Goal: Information Seeking & Learning: Understand process/instructions

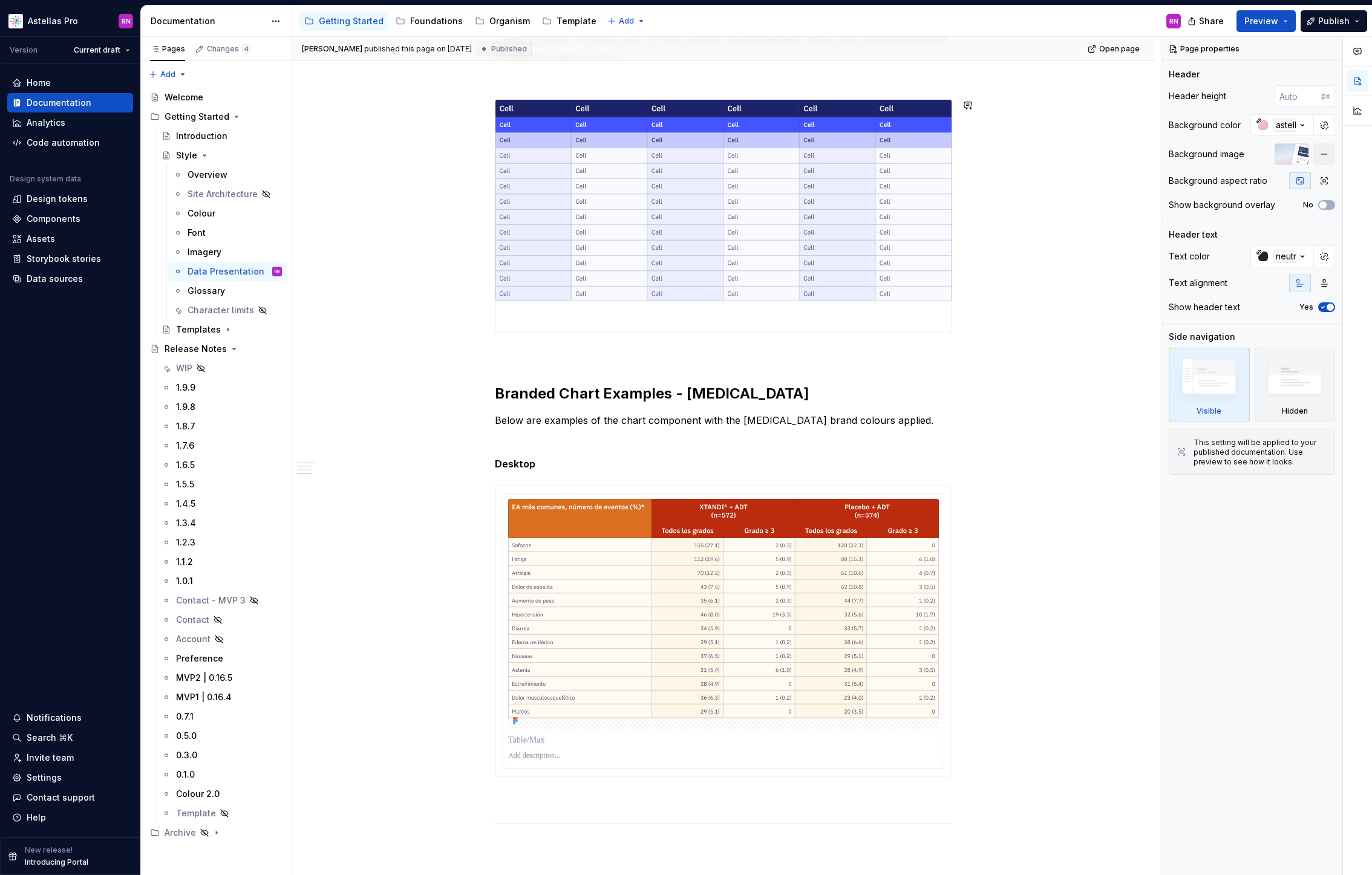
scroll to position [367, 0]
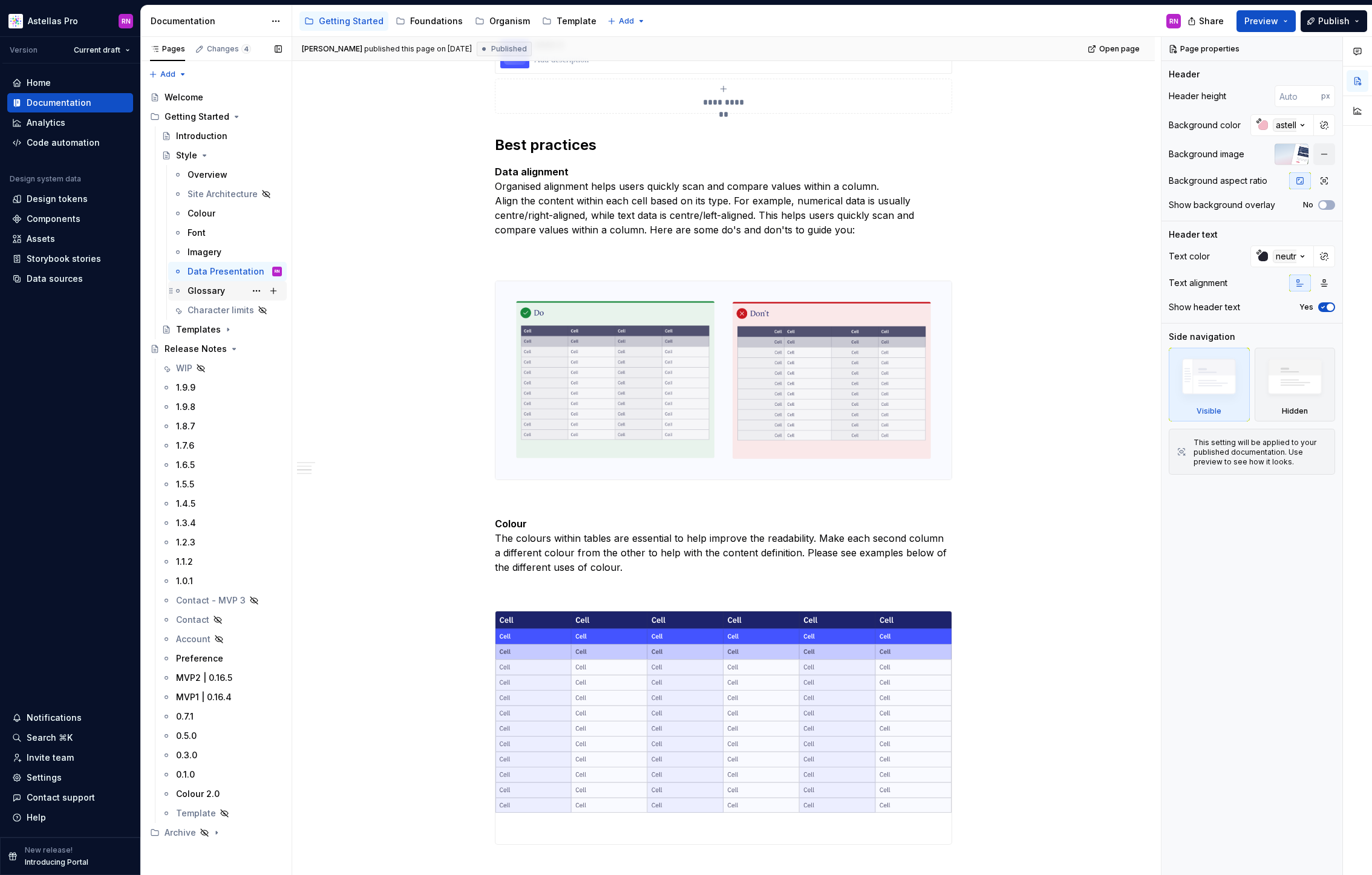
click at [217, 293] on div "Glossary" at bounding box center [206, 291] width 38 height 12
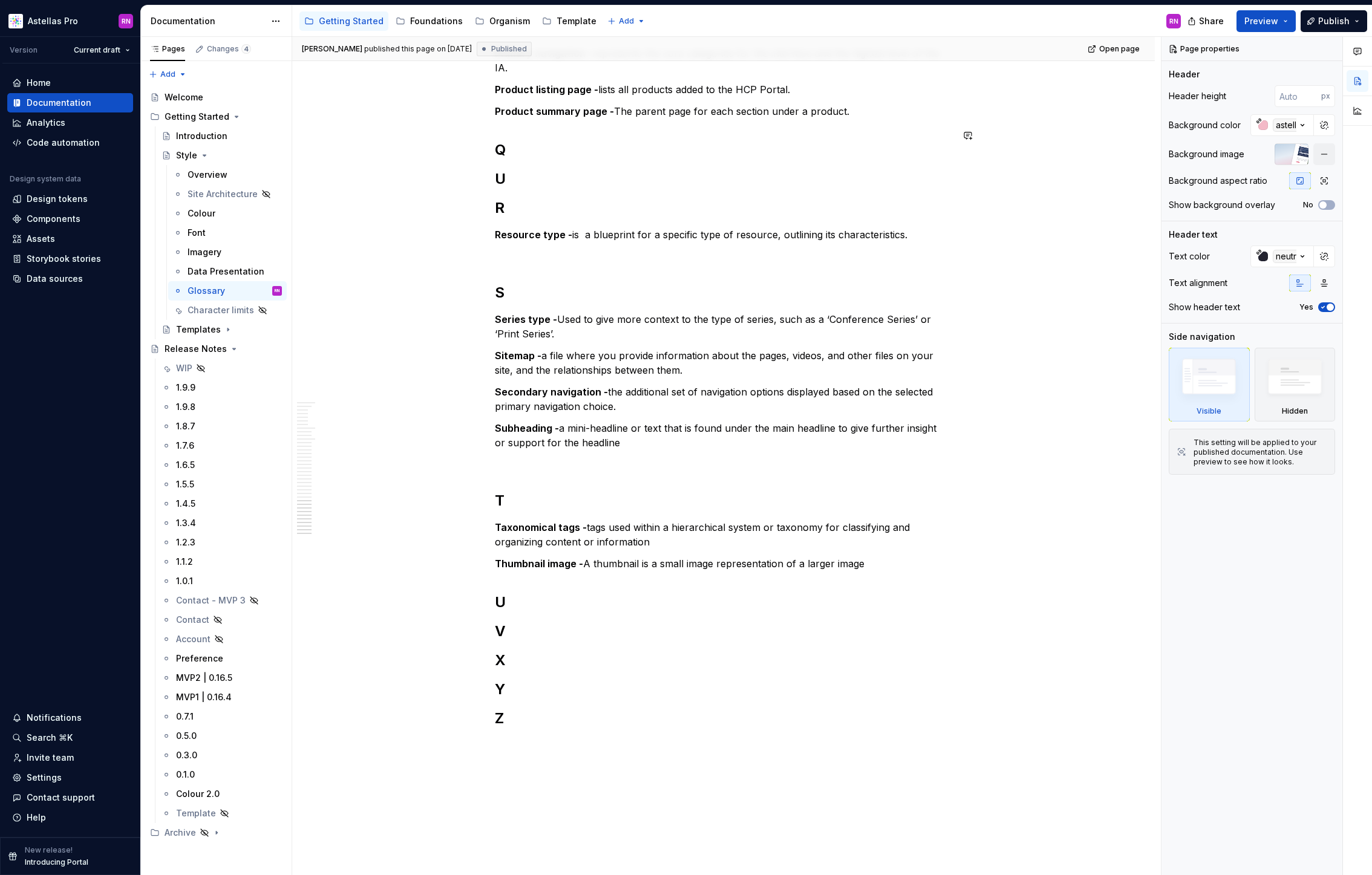
scroll to position [2681, 0]
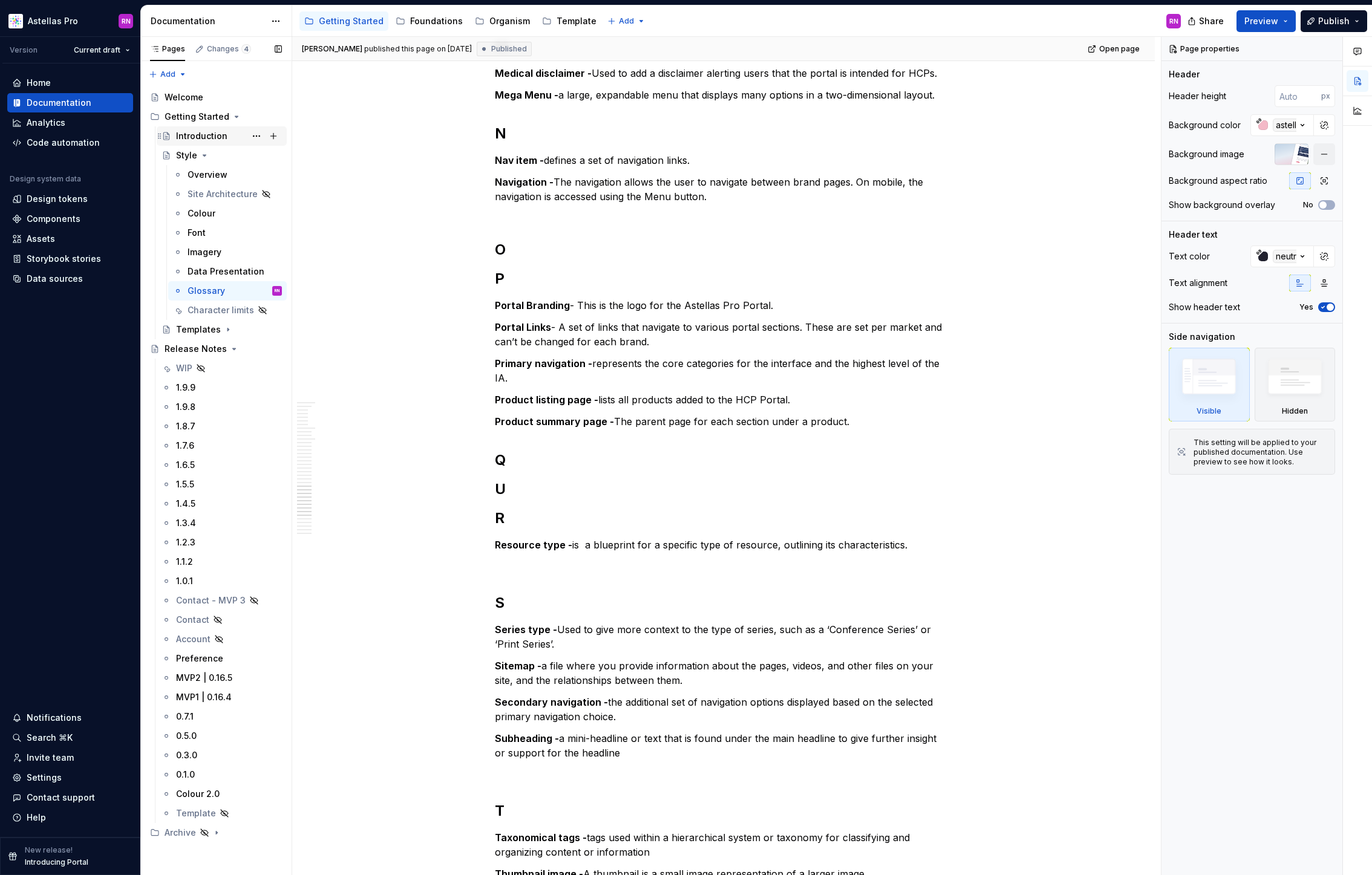
click at [199, 134] on div "Introduction" at bounding box center [201, 135] width 51 height 12
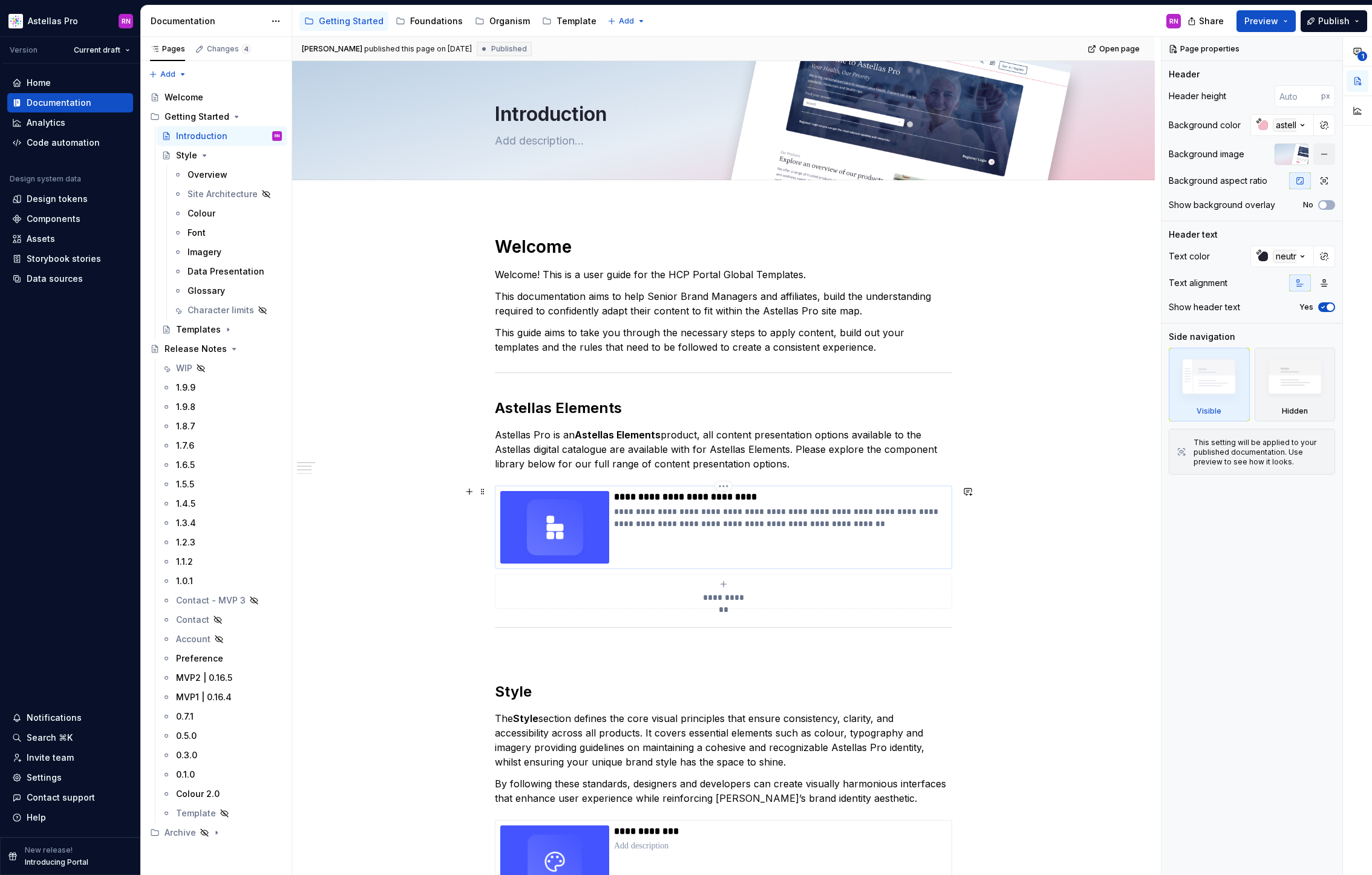
click at [569, 521] on img at bounding box center [554, 528] width 109 height 72
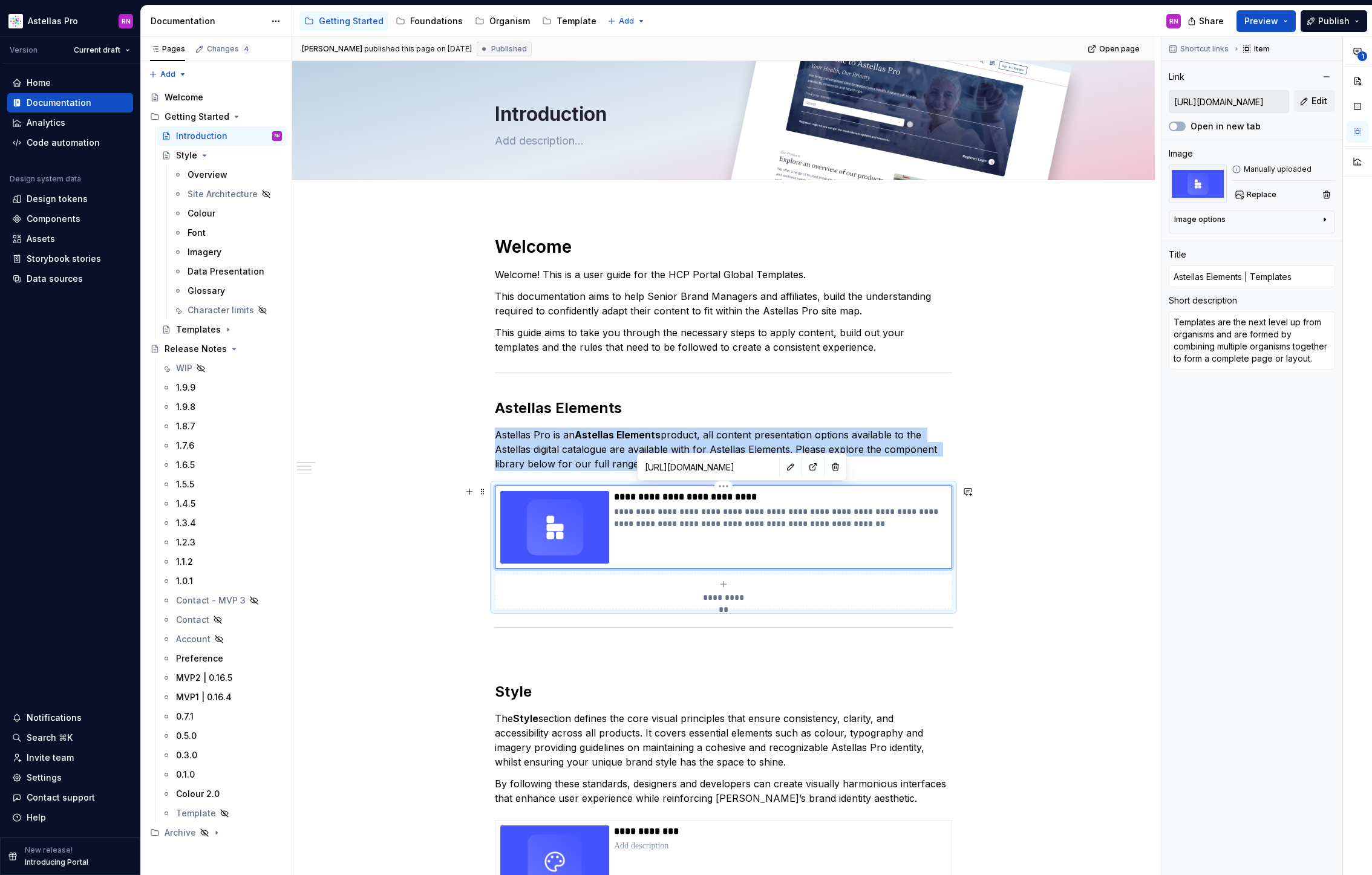
click at [766, 556] on div "**********" at bounding box center [780, 528] width 332 height 72
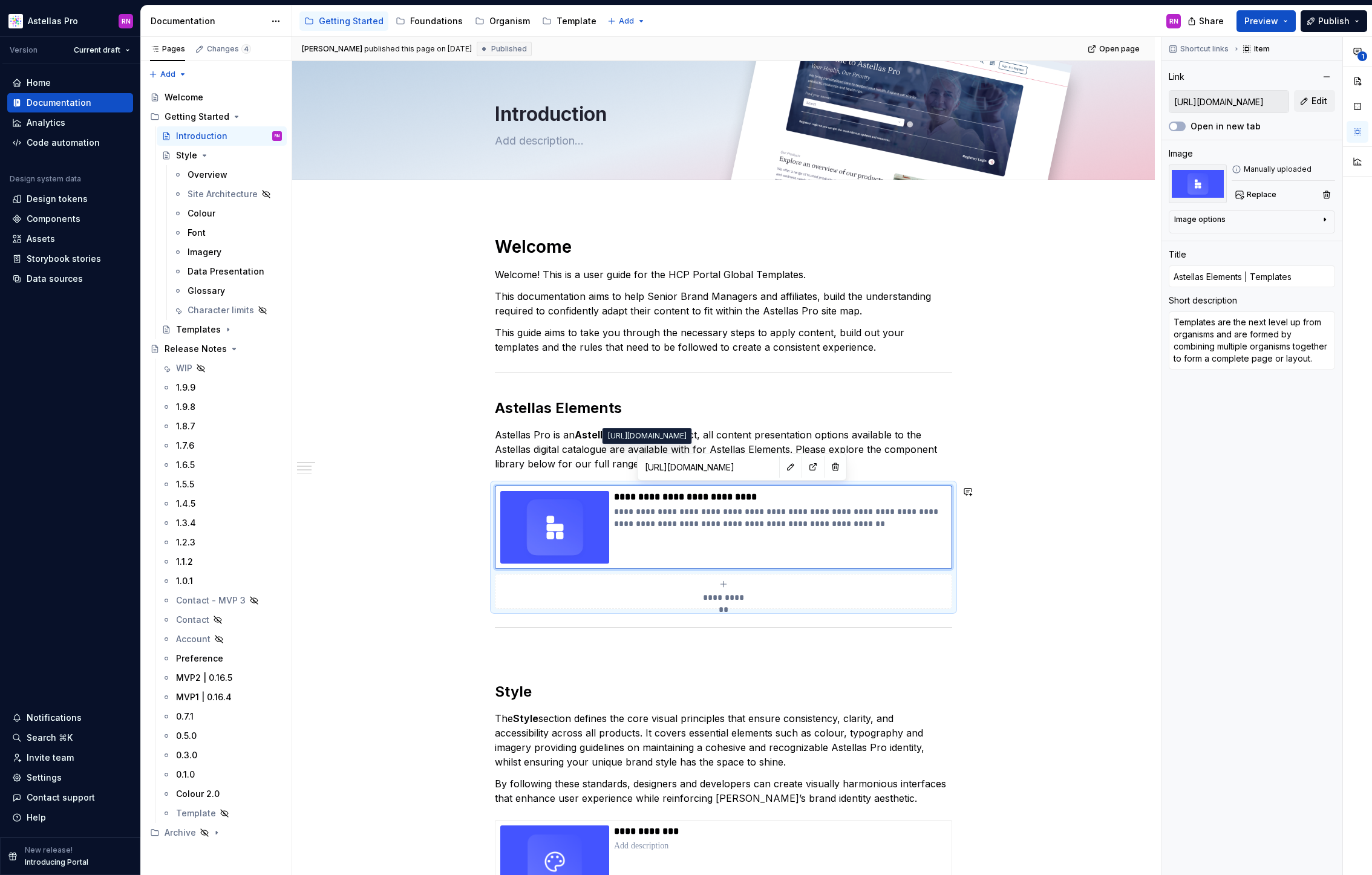
click at [708, 468] on input "[URL][DOMAIN_NAME]" at bounding box center [708, 467] width 137 height 22
click at [289, 471] on div "Accessibility guide for tree Page tree. Navigate the tree with the arrow keys. …" at bounding box center [216, 464] width 151 height 762
click at [1357, 19] on button "Publish" at bounding box center [1333, 21] width 66 height 22
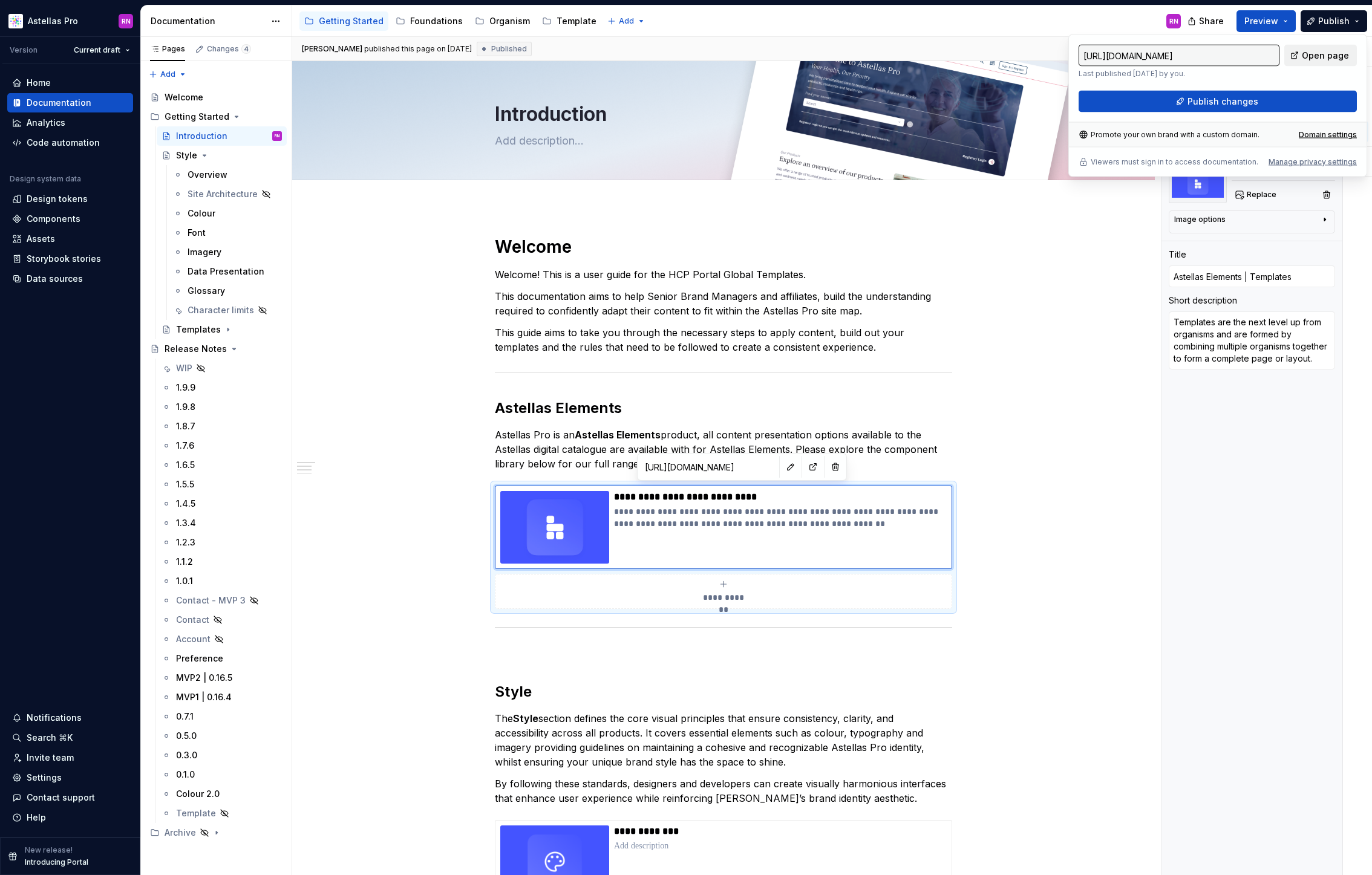
click at [1330, 57] on span "Open page" at bounding box center [1326, 55] width 47 height 12
type textarea "*"
